Goal: Task Accomplishment & Management: Complete application form

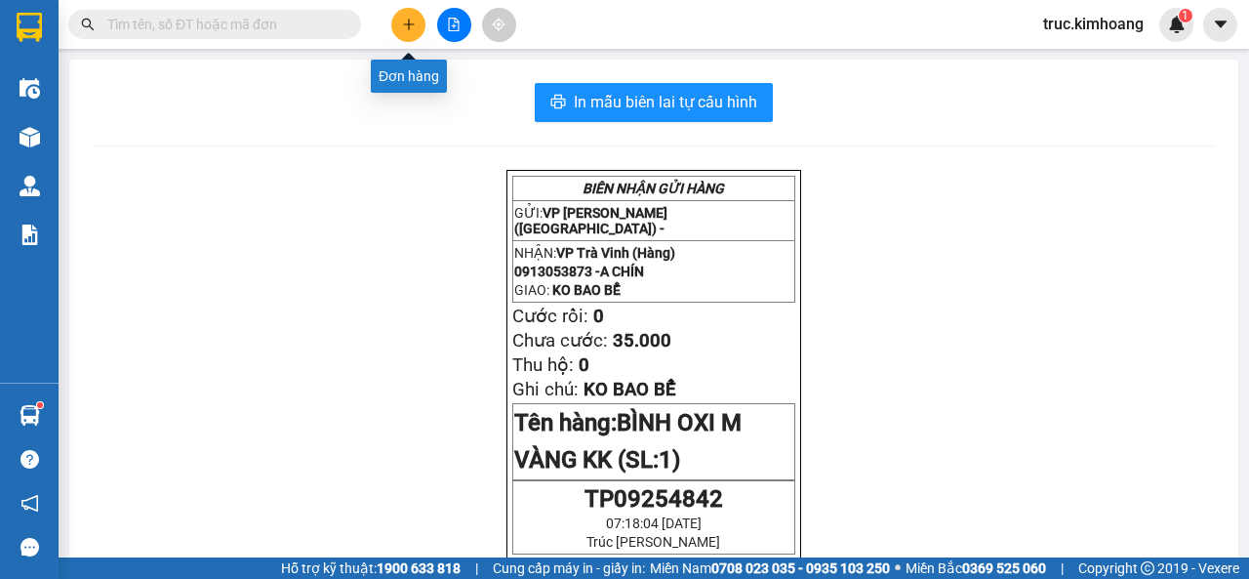
click at [415, 26] on icon "plus" at bounding box center [409, 25] width 14 height 14
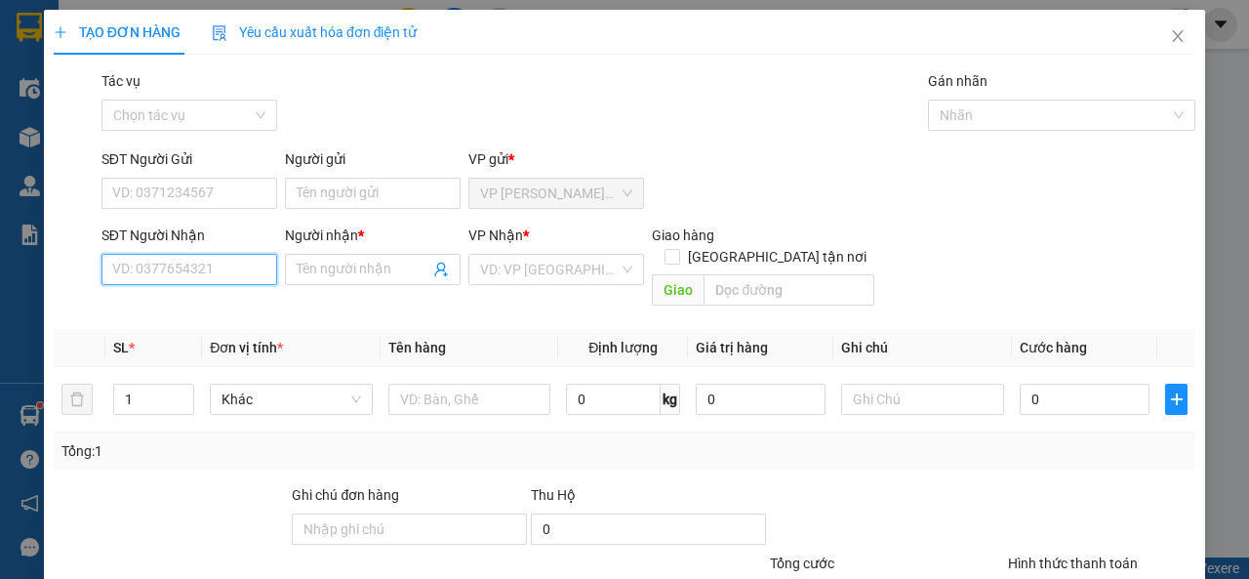
click at [228, 269] on input "SĐT Người Nhận" at bounding box center [190, 269] width 176 height 31
type input "0397382694"
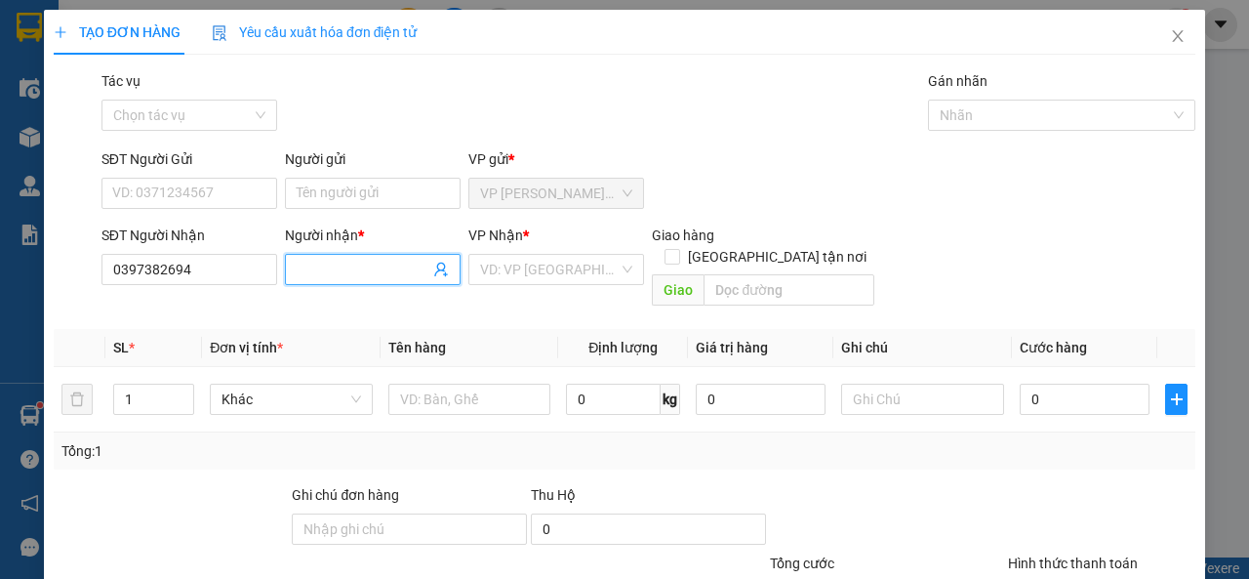
click at [356, 266] on input "Người nhận *" at bounding box center [363, 269] width 133 height 21
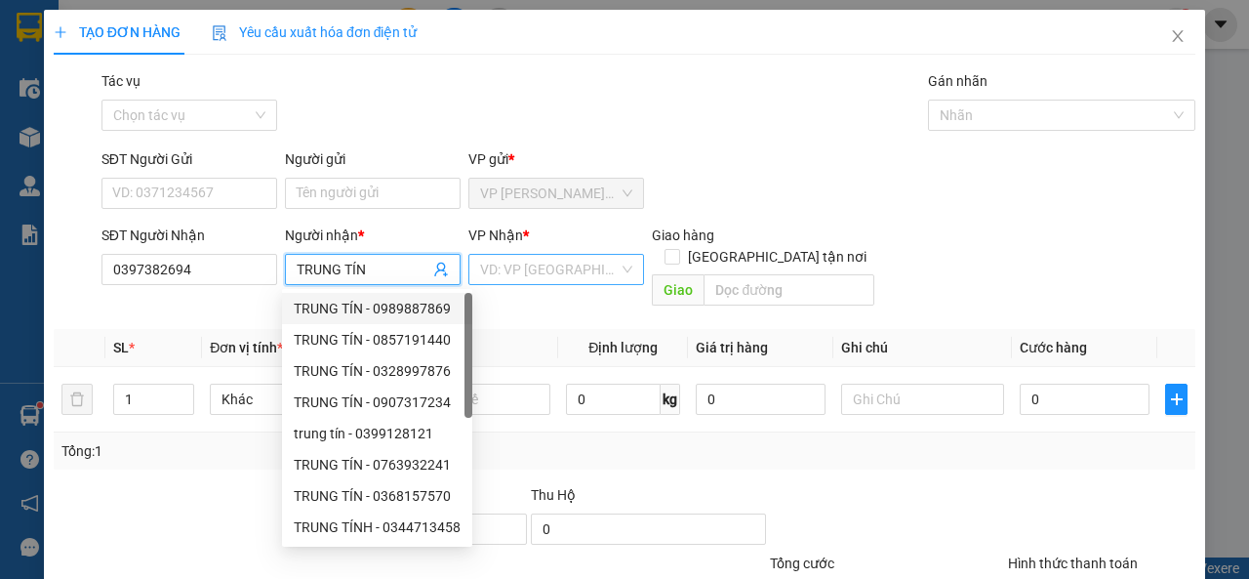
type input "TRUNG TÍN"
click at [504, 270] on input "search" at bounding box center [549, 269] width 139 height 29
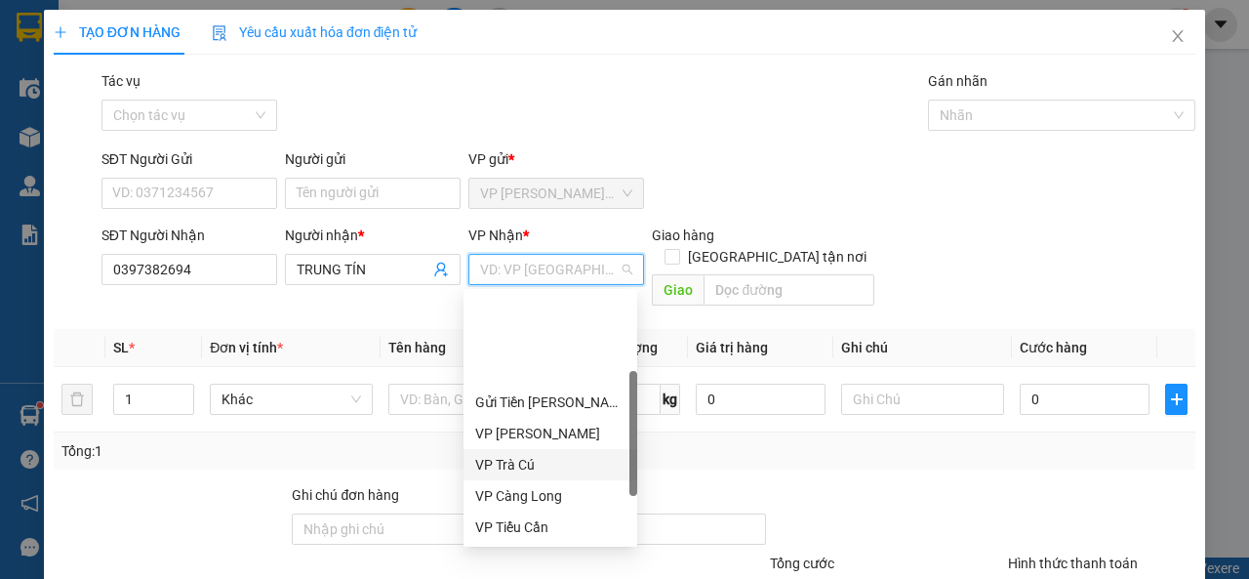
scroll to position [156, 0]
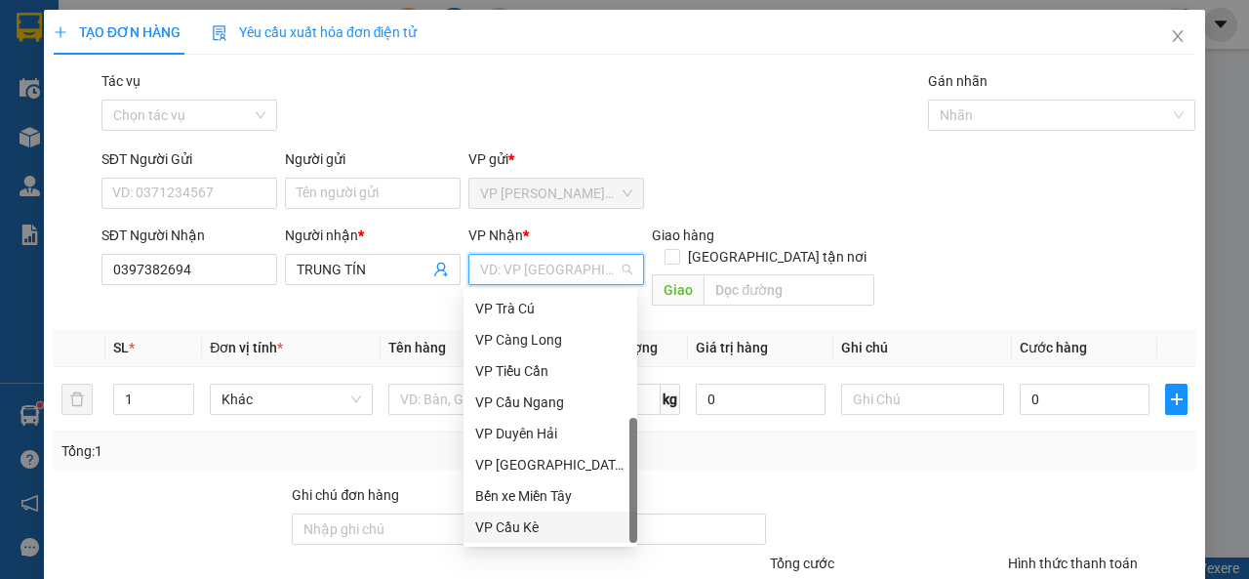
click at [538, 526] on div "VP Cầu Kè" at bounding box center [550, 526] width 150 height 21
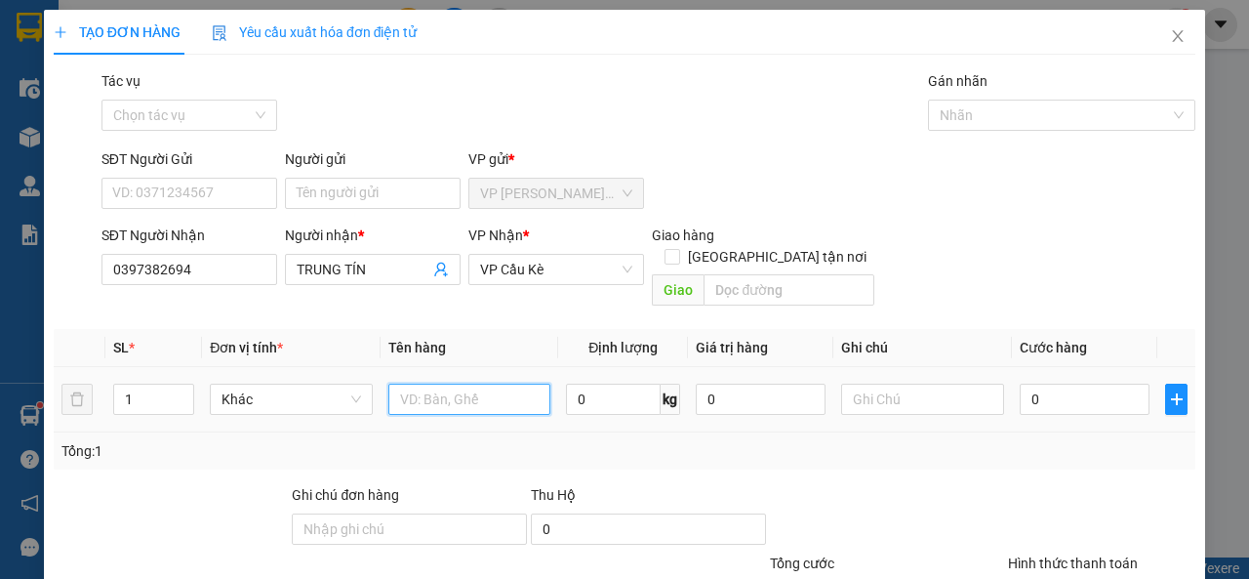
click at [417, 384] on input "text" at bounding box center [469, 399] width 163 height 31
type input "XE MÁY BS53X2-1342 KK"
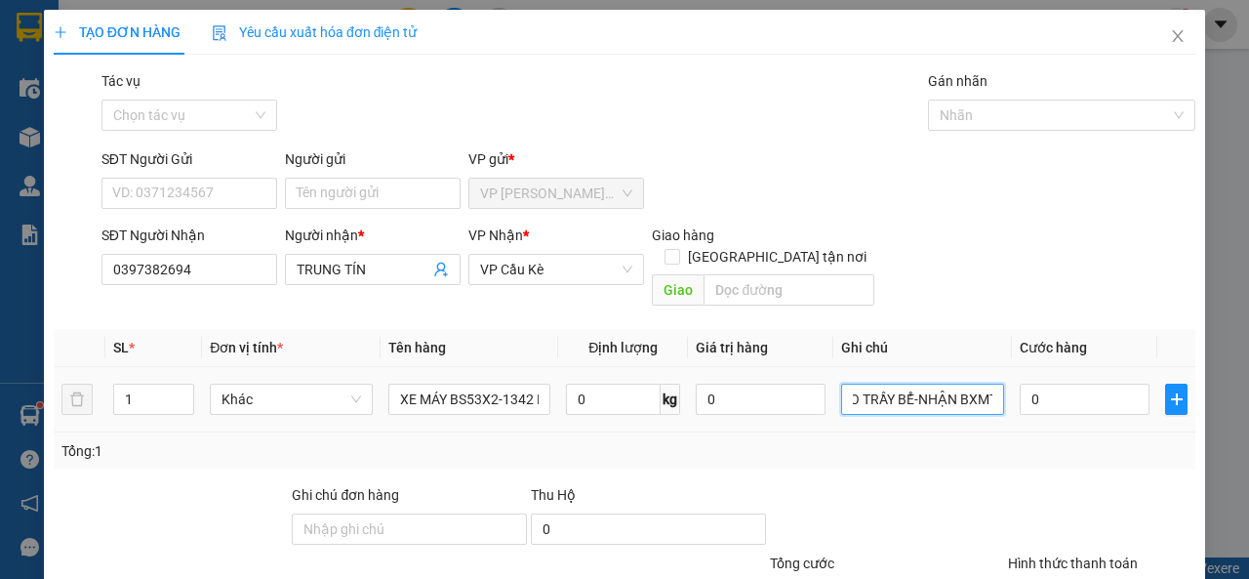
scroll to position [0, 49]
type input "KO BAO TRẦY BỂ-NHẬN BXMT"
type input "2"
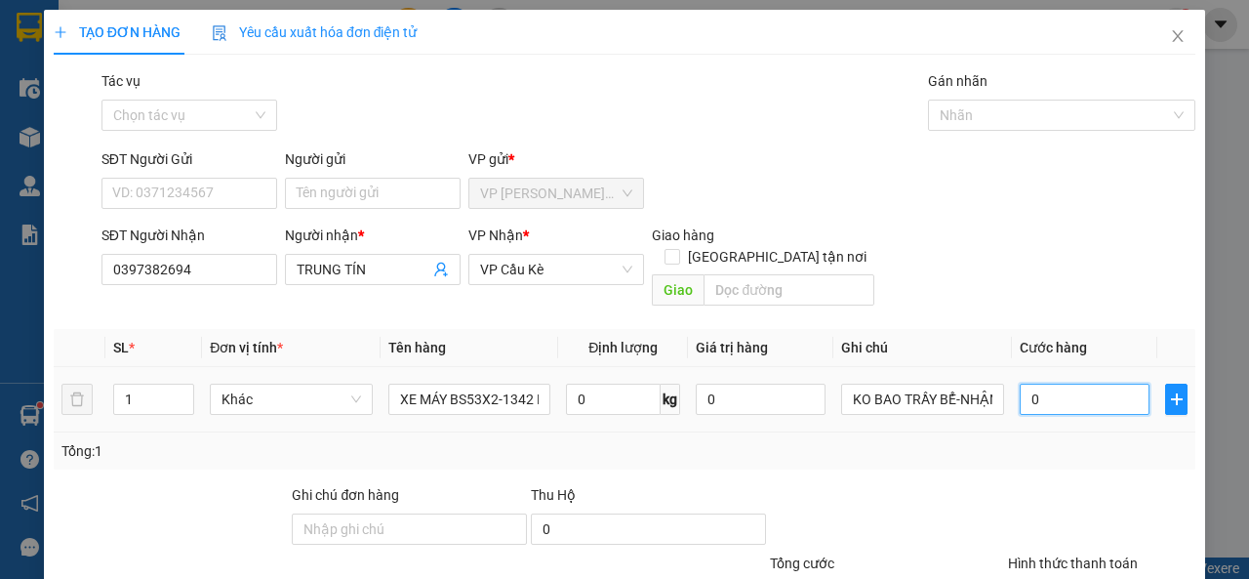
type input "2"
type input "25"
type input "250"
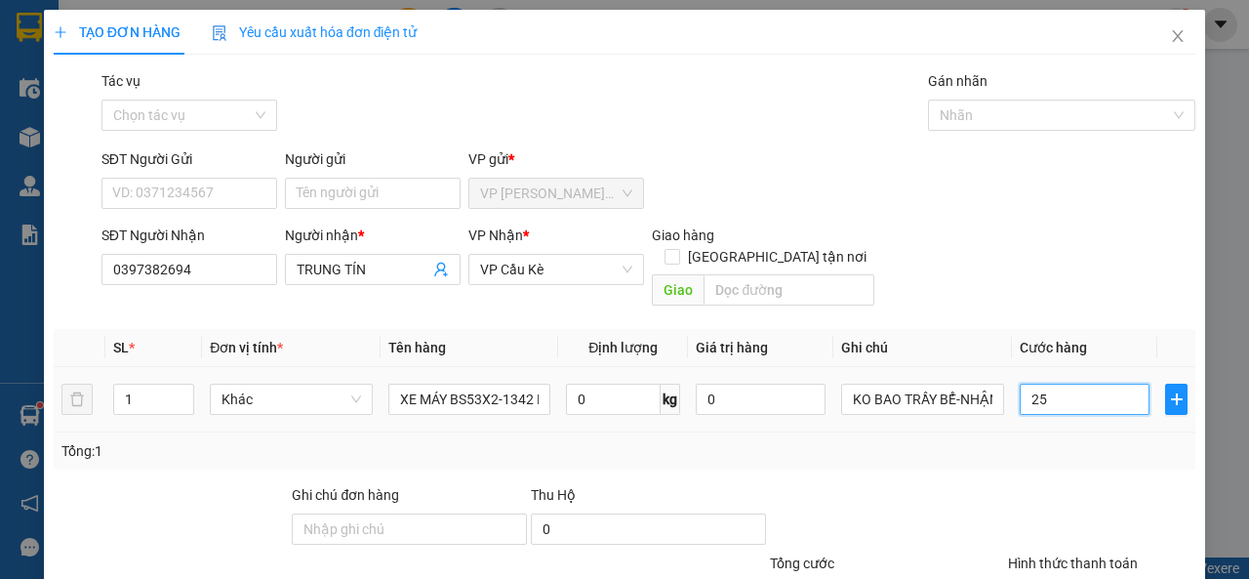
type input "250"
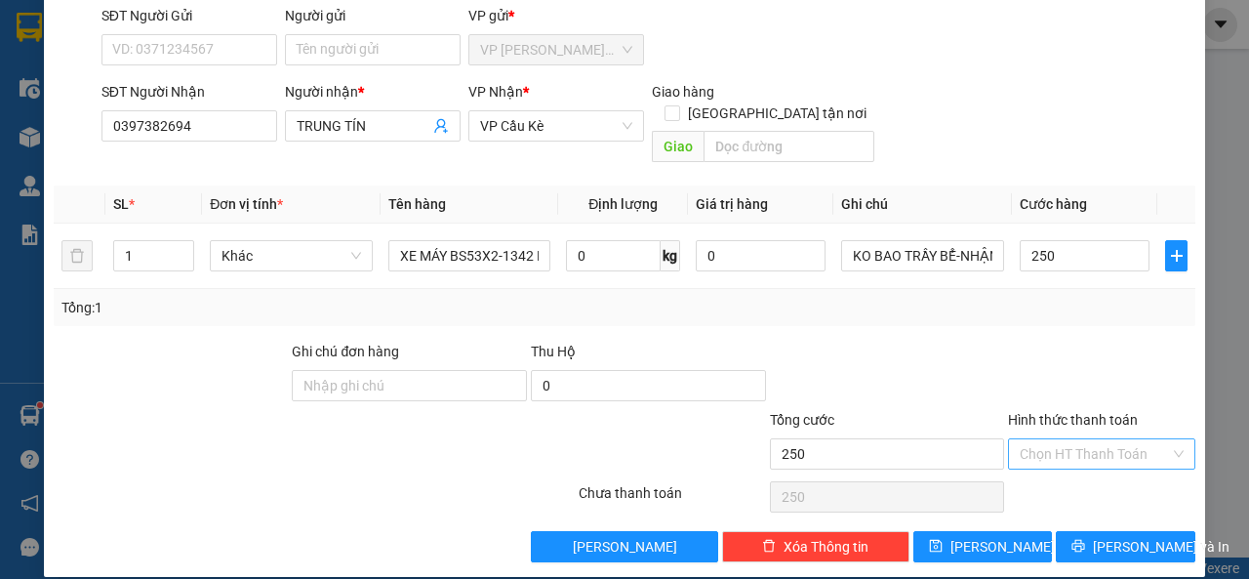
type input "250.000"
click at [1070, 439] on input "Hình thức thanh toán" at bounding box center [1095, 453] width 150 height 29
click at [953, 364] on div at bounding box center [887, 375] width 239 height 68
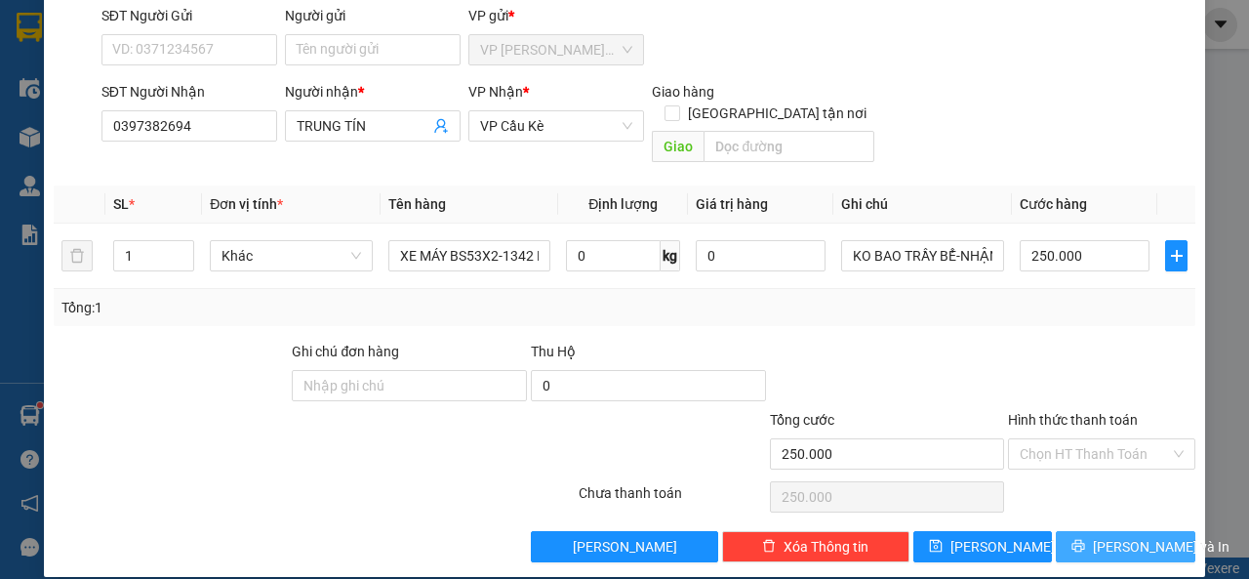
click at [1081, 540] on icon "printer" at bounding box center [1079, 546] width 13 height 13
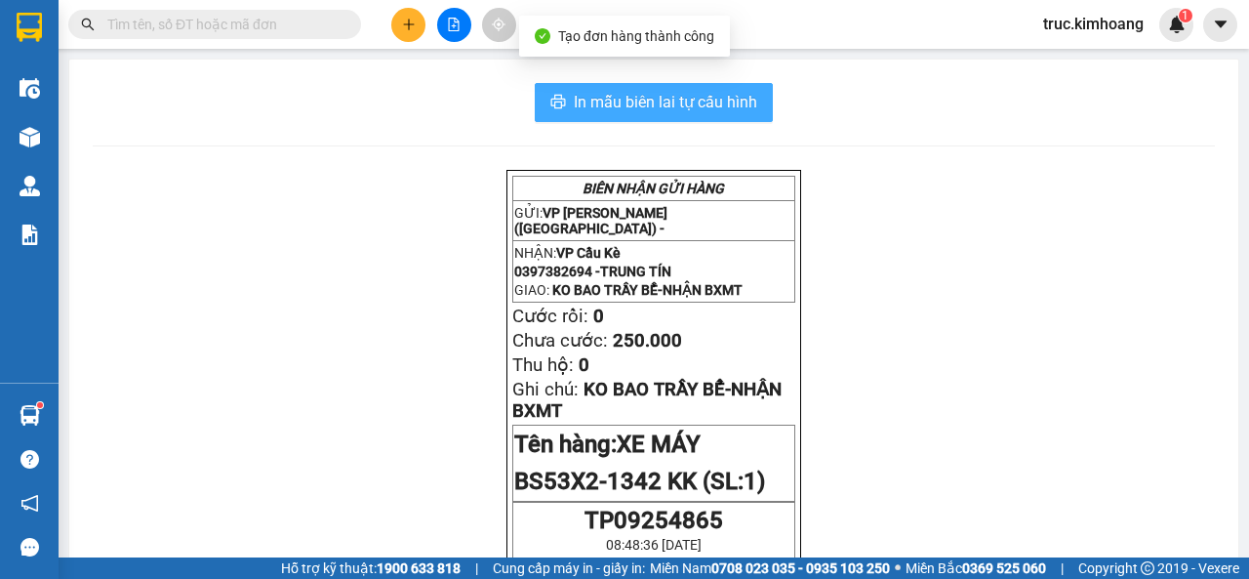
click at [679, 106] on span "In mẫu biên lai tự cấu hình" at bounding box center [665, 102] width 183 height 24
click at [659, 102] on span "In mẫu biên lai tự cấu hình" at bounding box center [665, 102] width 183 height 24
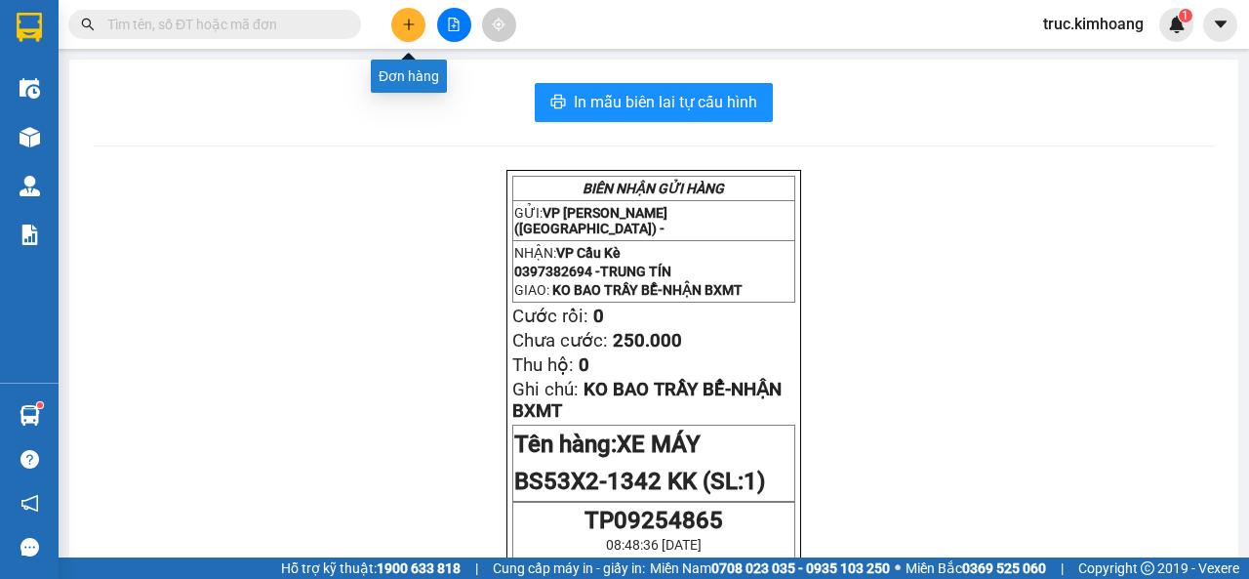
click at [407, 25] on icon "plus" at bounding box center [409, 25] width 14 height 14
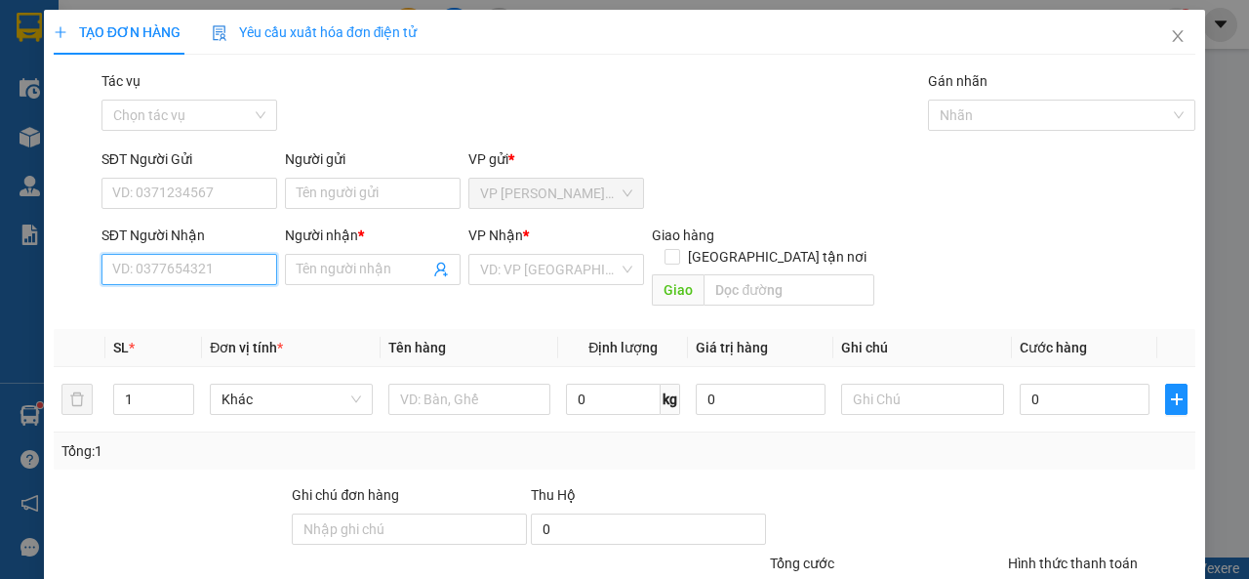
click at [224, 267] on input "SĐT Người Nhận" at bounding box center [190, 269] width 176 height 31
click at [160, 296] on div "0378928927 - THUÝ AN" at bounding box center [188, 308] width 174 height 31
type input "0378928927"
type input "THUÝ AN"
type input "CX TÂN TÂN"
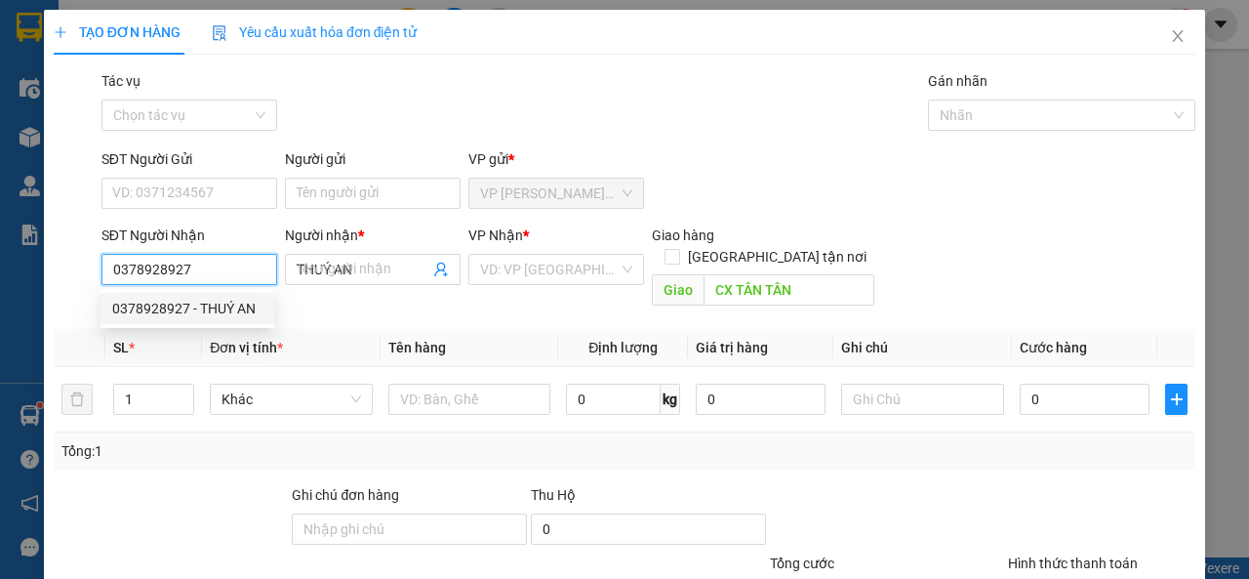
type input "40.000"
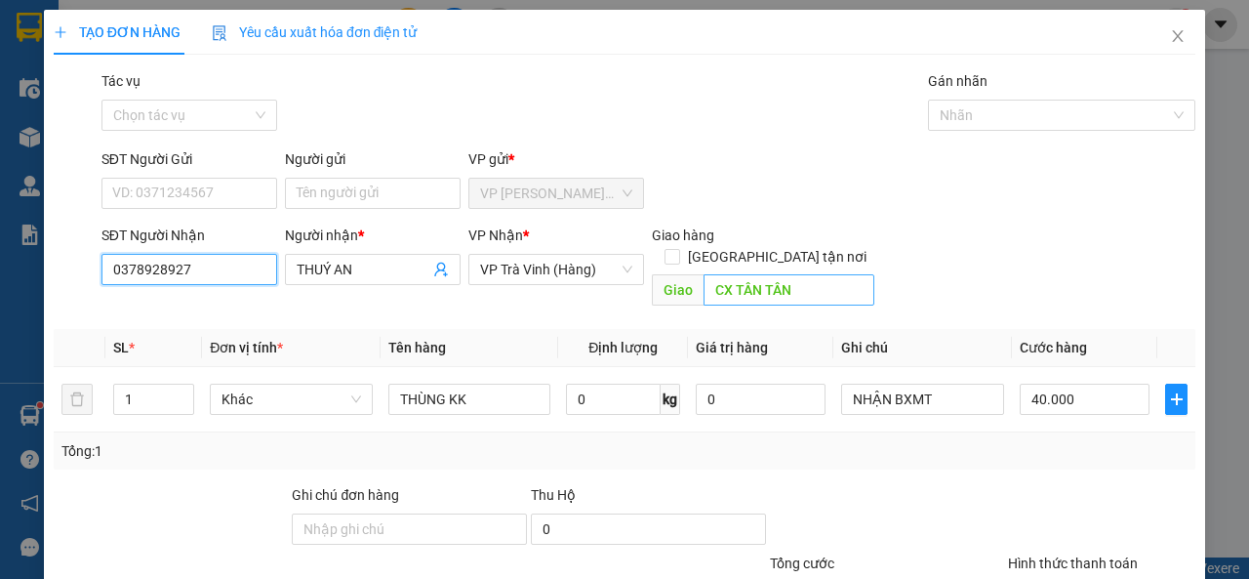
type input "0378928927"
click at [808, 274] on input "CX TÂN TÂN" at bounding box center [789, 289] width 170 height 31
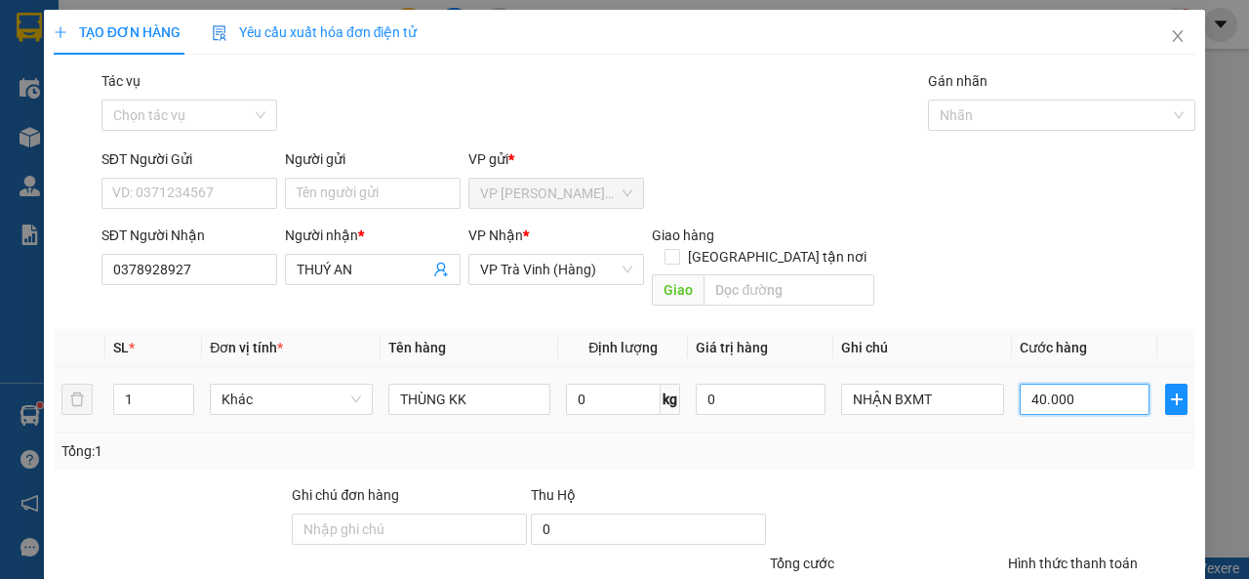
click at [1090, 384] on input "40.000" at bounding box center [1085, 399] width 130 height 31
type input "3"
type input "35"
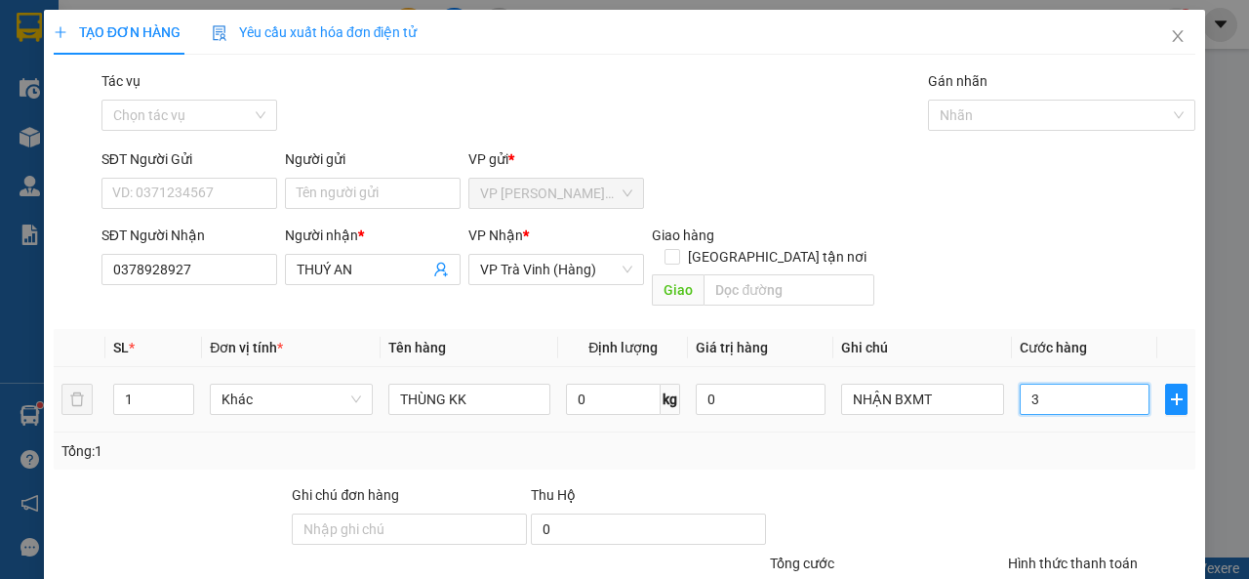
type input "35"
type input "3"
type input "0"
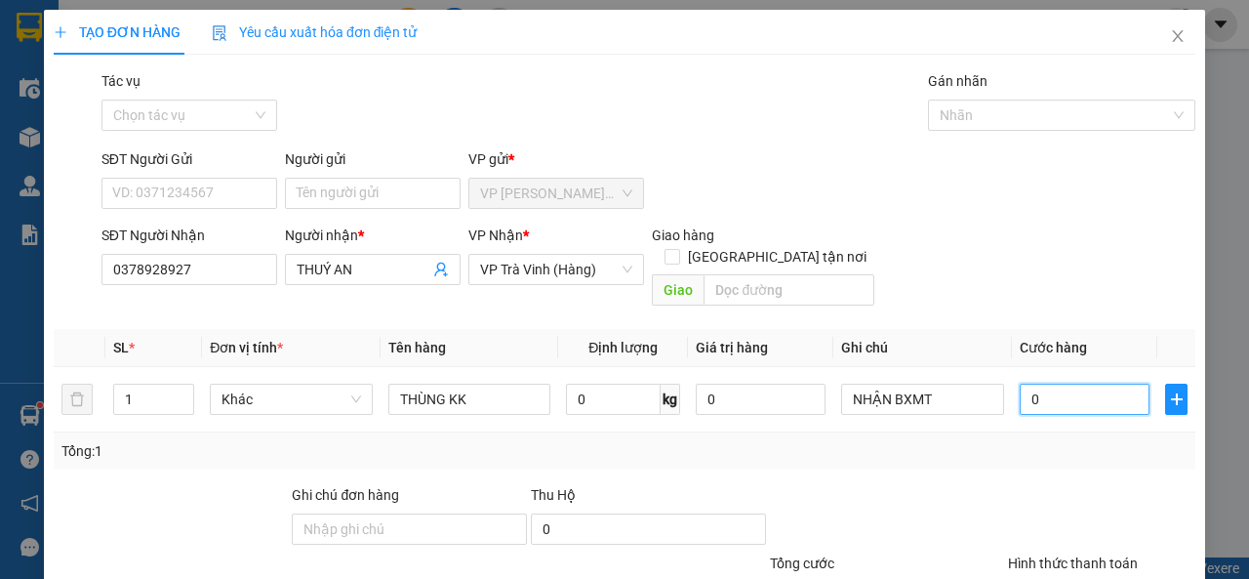
type input "0"
type input "3"
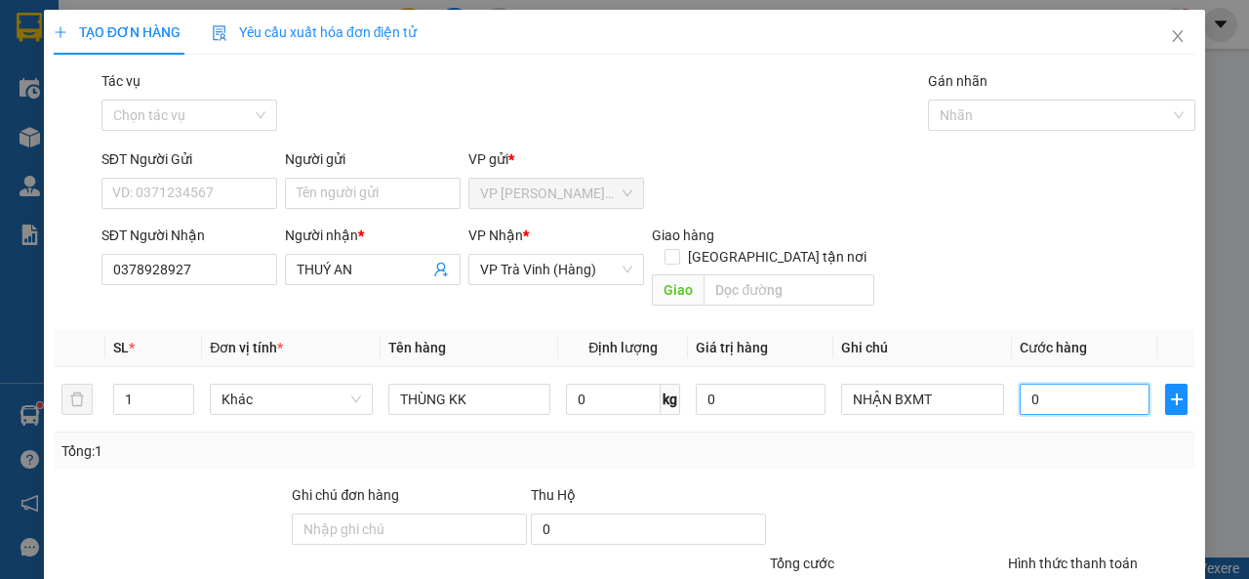
type input "03"
type input "30"
type input "030"
type input "3"
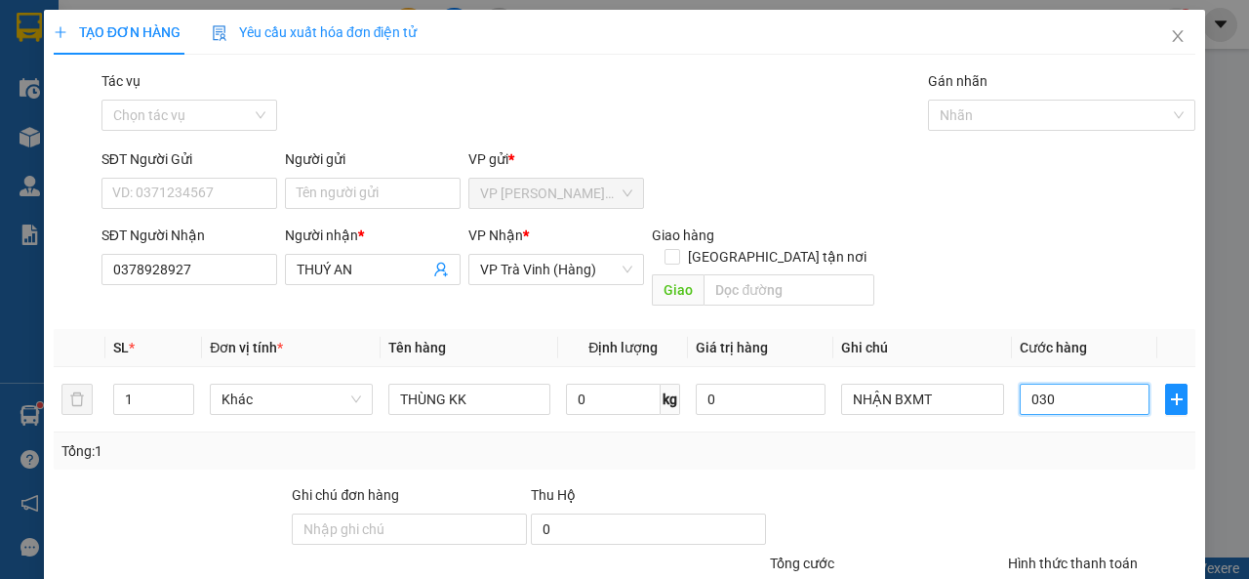
type input "3"
type input "03"
type input "0"
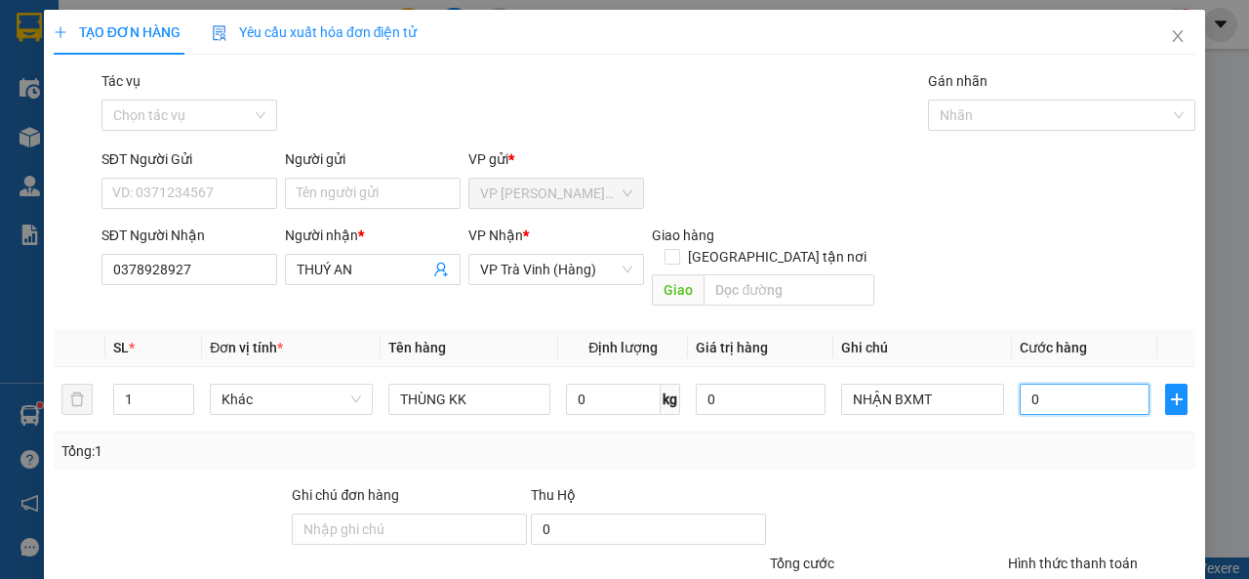
type input "3"
type input "03"
type input "35"
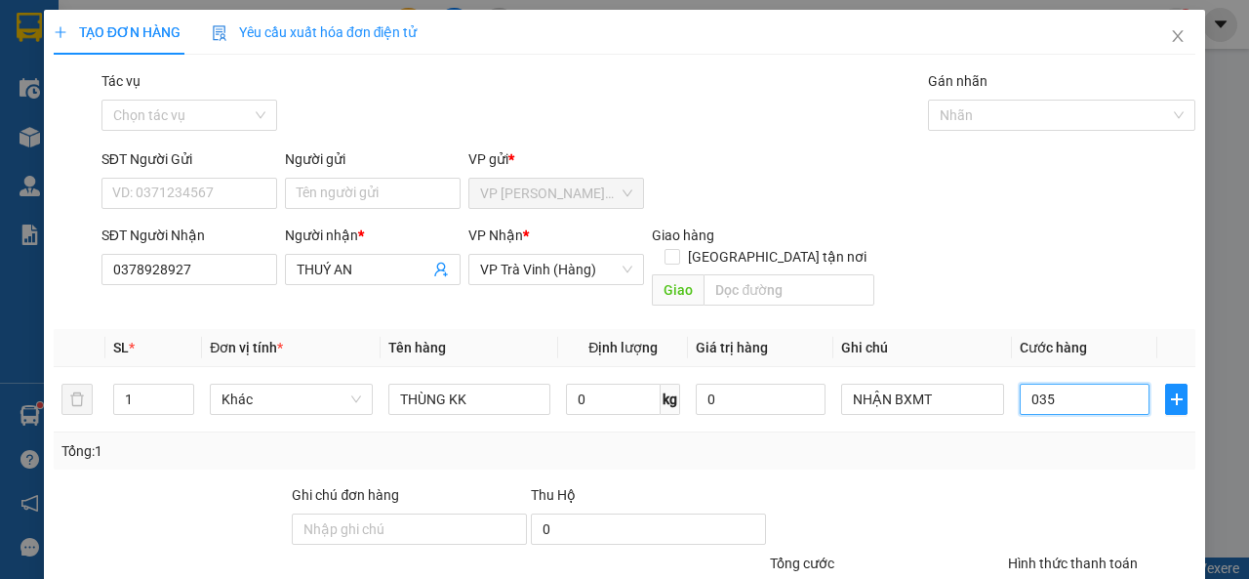
type input "03"
type input "3"
type input "0"
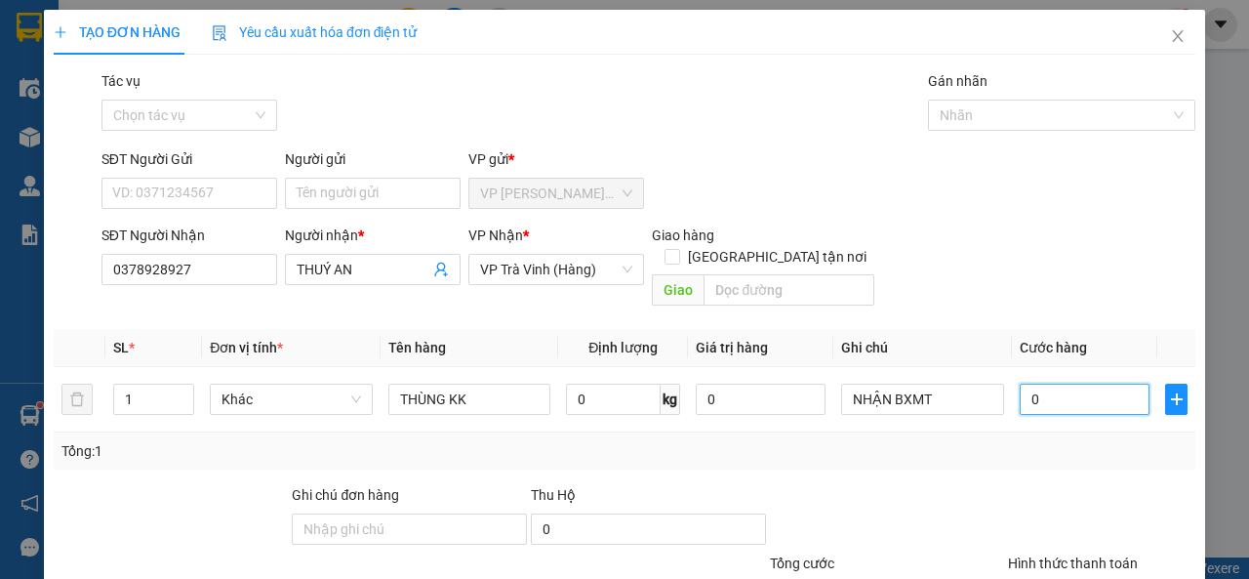
type input "0"
type input "3"
type input "03"
type input "30"
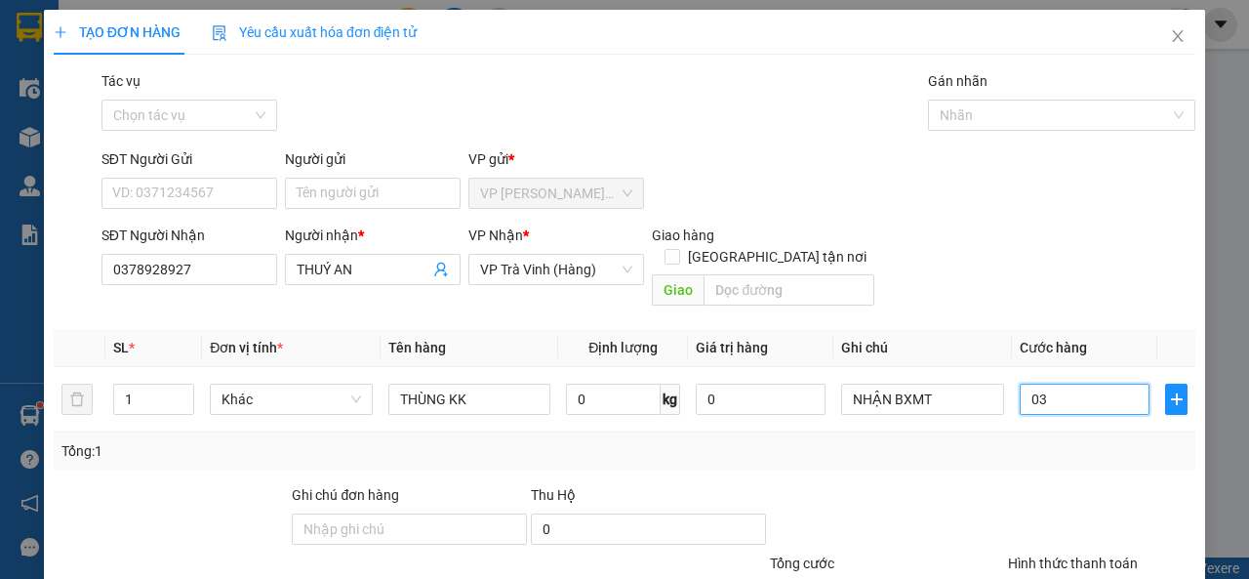
type input "30"
type input "030"
type input "3"
type input "03"
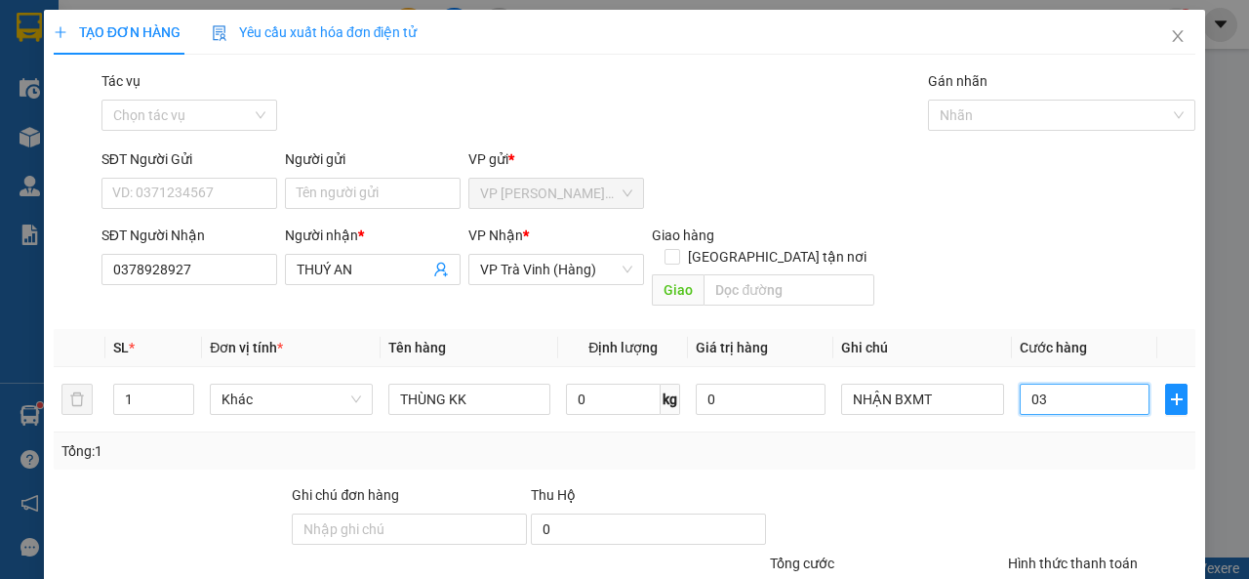
type input "0"
type input "3"
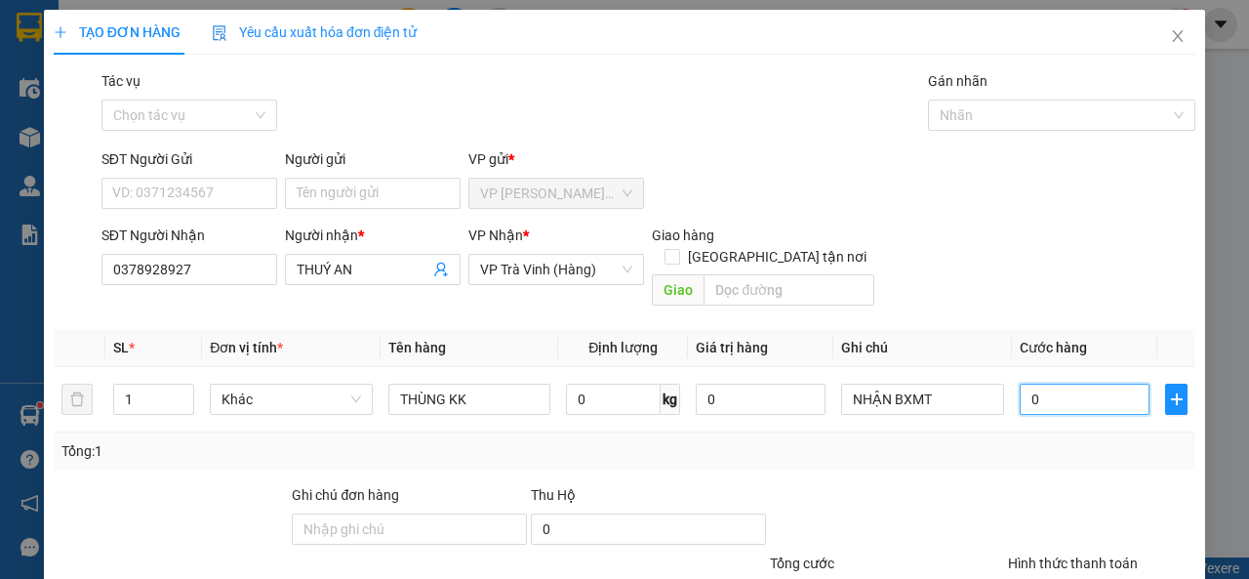
type input "03"
type input "35"
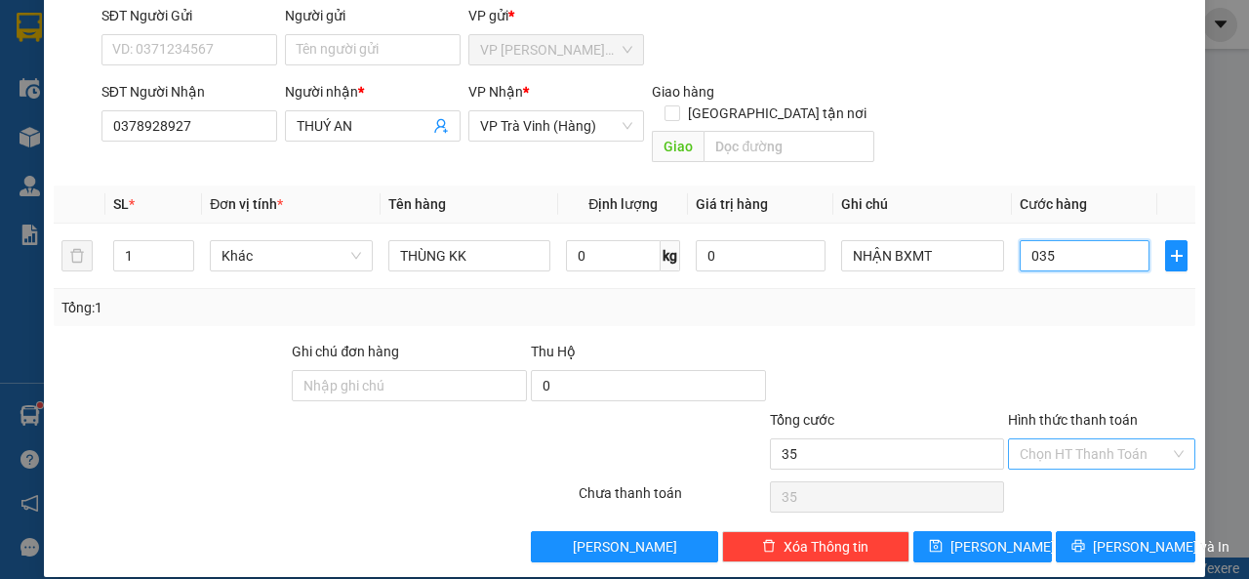
type input "035"
type input "35.000"
click at [1080, 439] on input "Hình thức thanh toán" at bounding box center [1095, 453] width 150 height 29
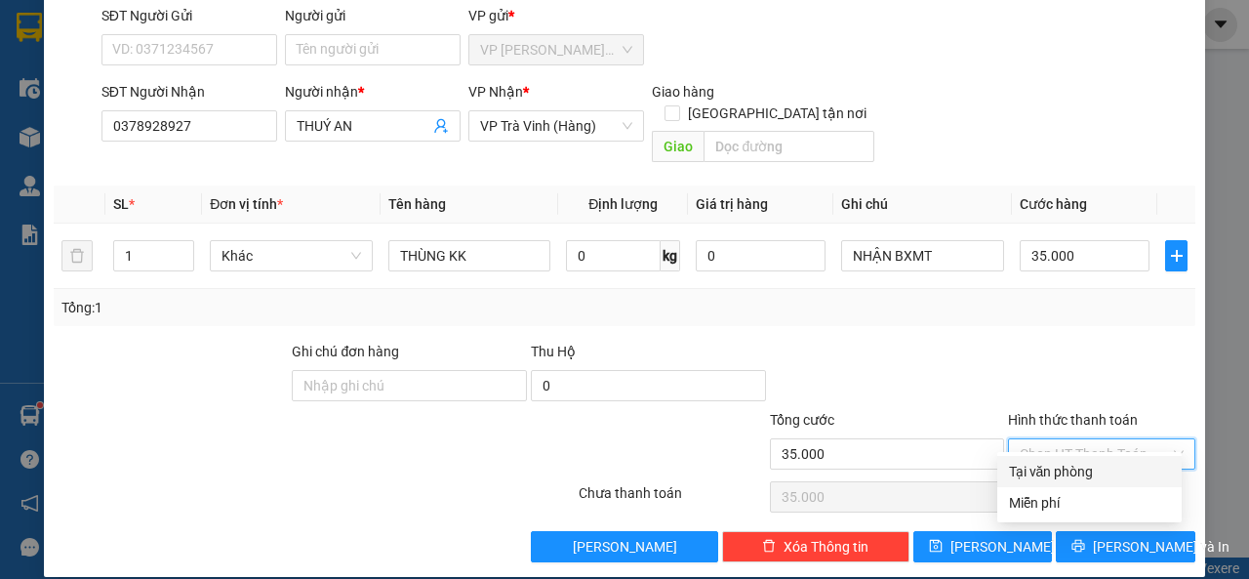
click at [1087, 468] on div "Tại văn phòng" at bounding box center [1089, 471] width 161 height 21
type input "0"
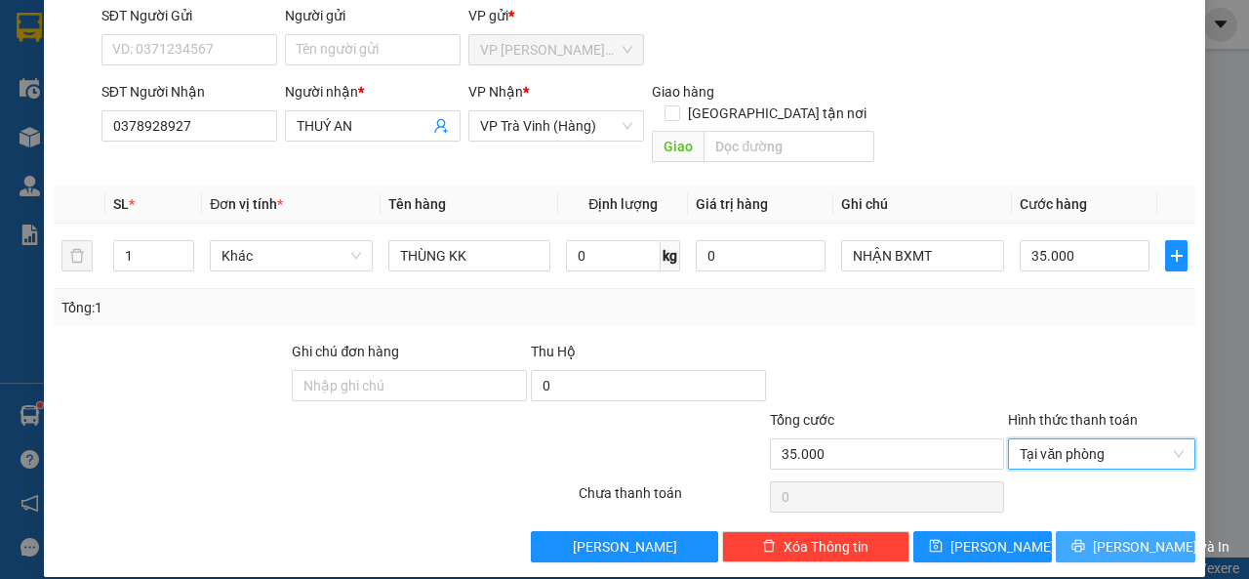
click at [1099, 536] on span "[PERSON_NAME] và In" at bounding box center [1161, 546] width 137 height 21
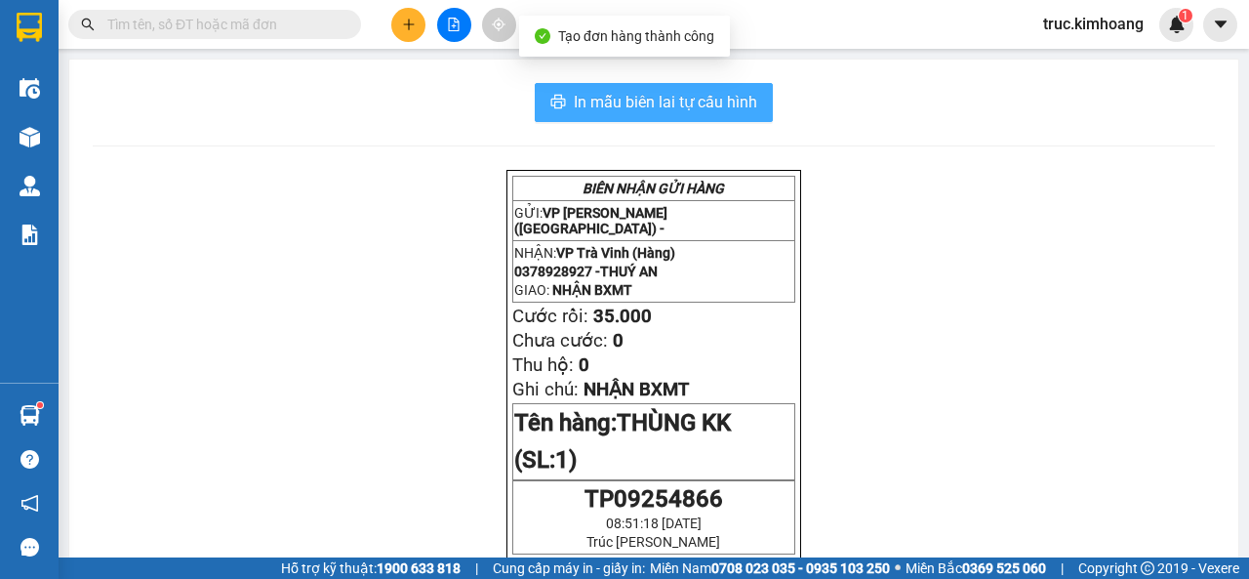
click at [717, 100] on span "In mẫu biên lai tự cấu hình" at bounding box center [665, 102] width 183 height 24
click at [589, 110] on span "In mẫu biên lai tự cấu hình" at bounding box center [665, 102] width 183 height 24
